Goal: Find specific page/section: Find specific page/section

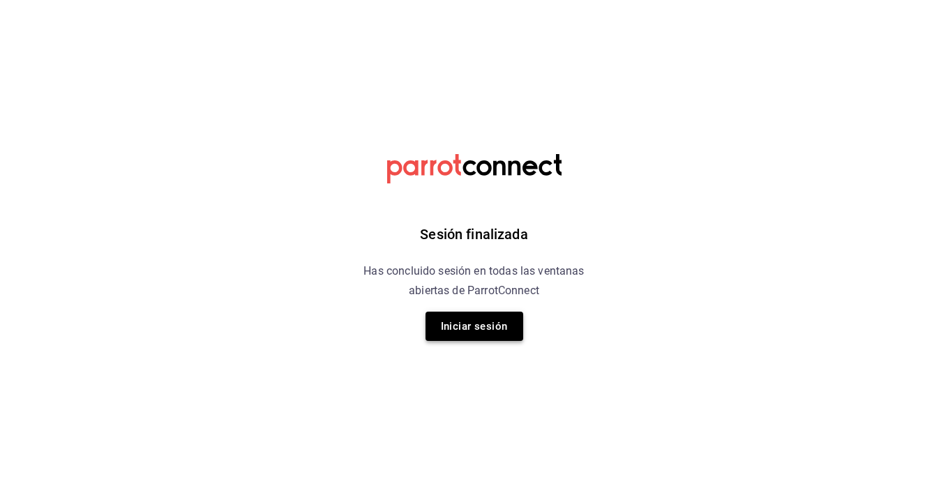
click at [444, 326] on button "Iniciar sesión" at bounding box center [474, 326] width 98 height 29
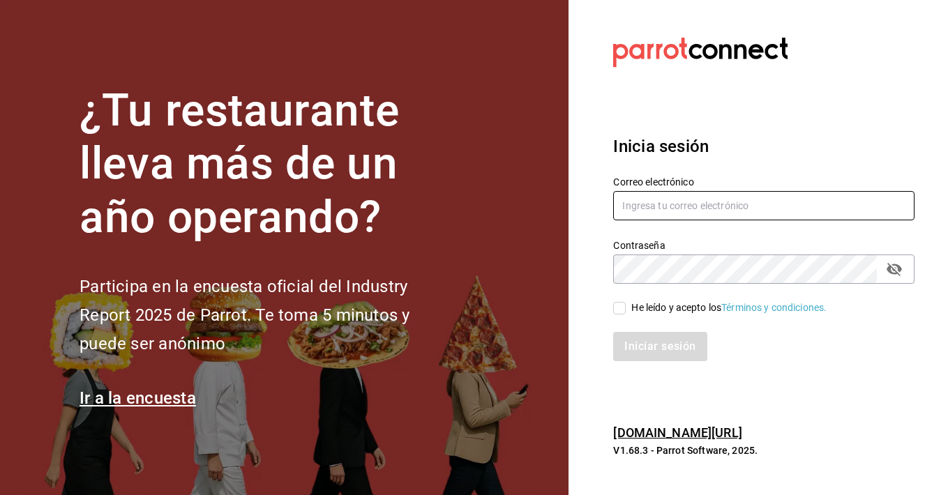
type input "andreabarenque@gmail.com"
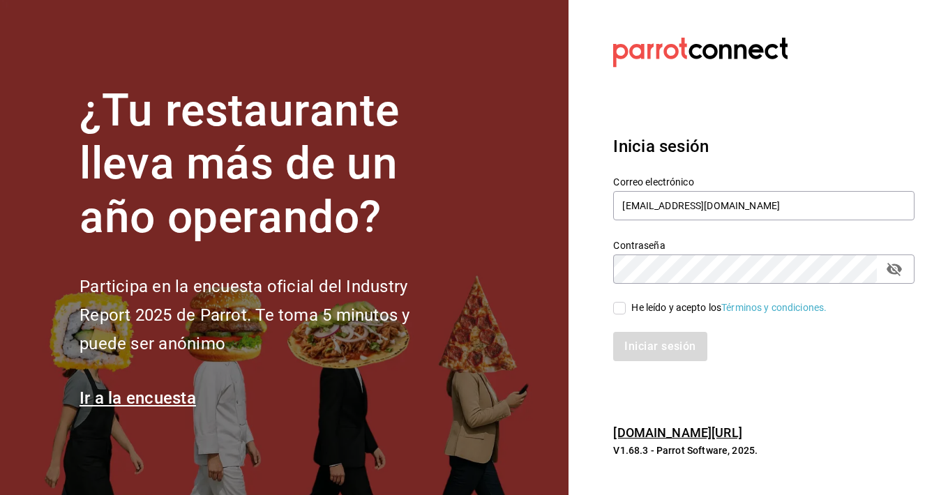
click at [620, 307] on input "He leído y acepto los Términos y condiciones." at bounding box center [619, 308] width 13 height 13
checkbox input "true"
click at [632, 347] on button "Iniciar sesión" at bounding box center [660, 346] width 95 height 29
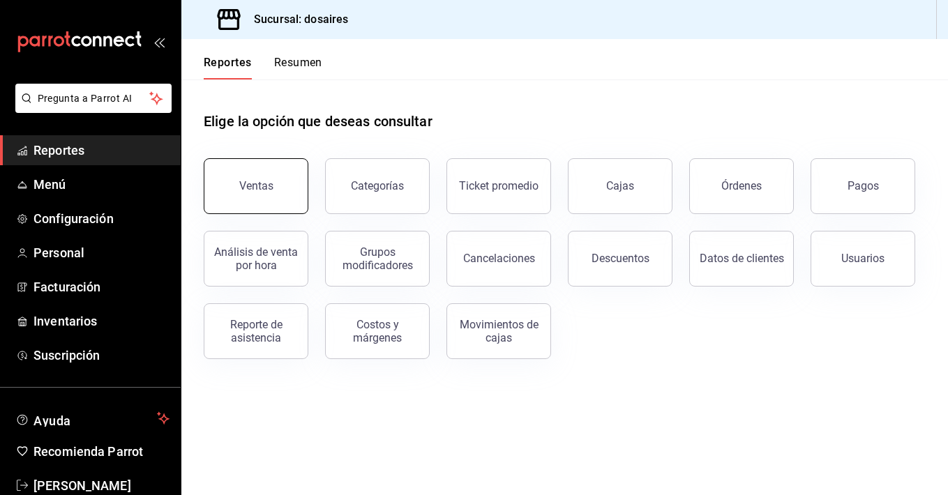
click at [247, 188] on div "Ventas" at bounding box center [256, 185] width 34 height 13
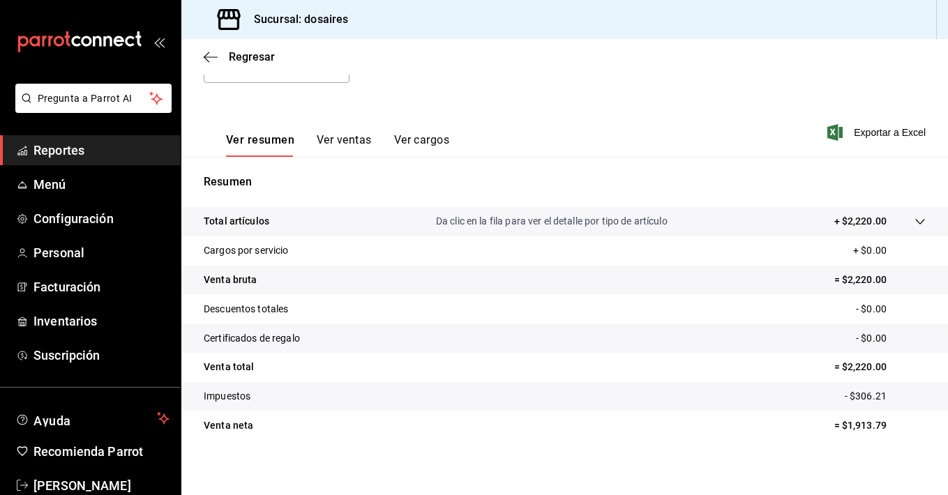
scroll to position [173, 0]
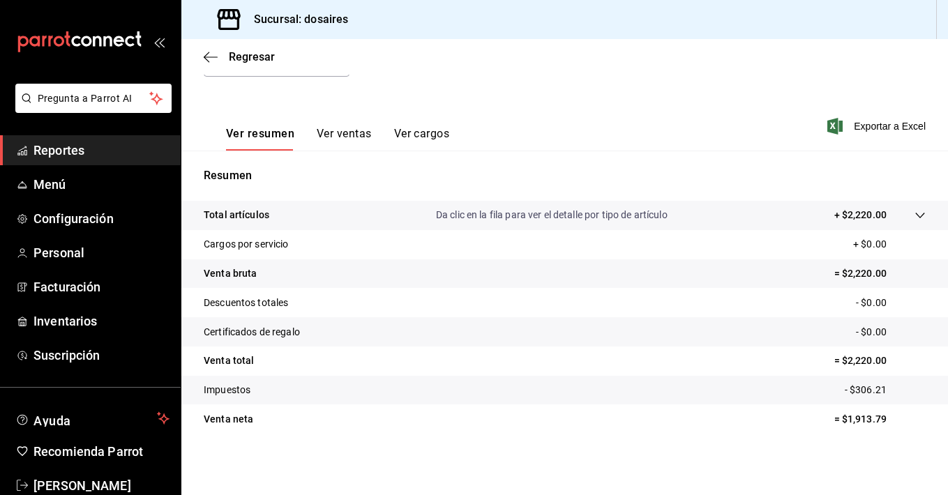
click at [340, 130] on button "Ver ventas" at bounding box center [344, 139] width 55 height 24
